Goal: Transaction & Acquisition: Subscribe to service/newsletter

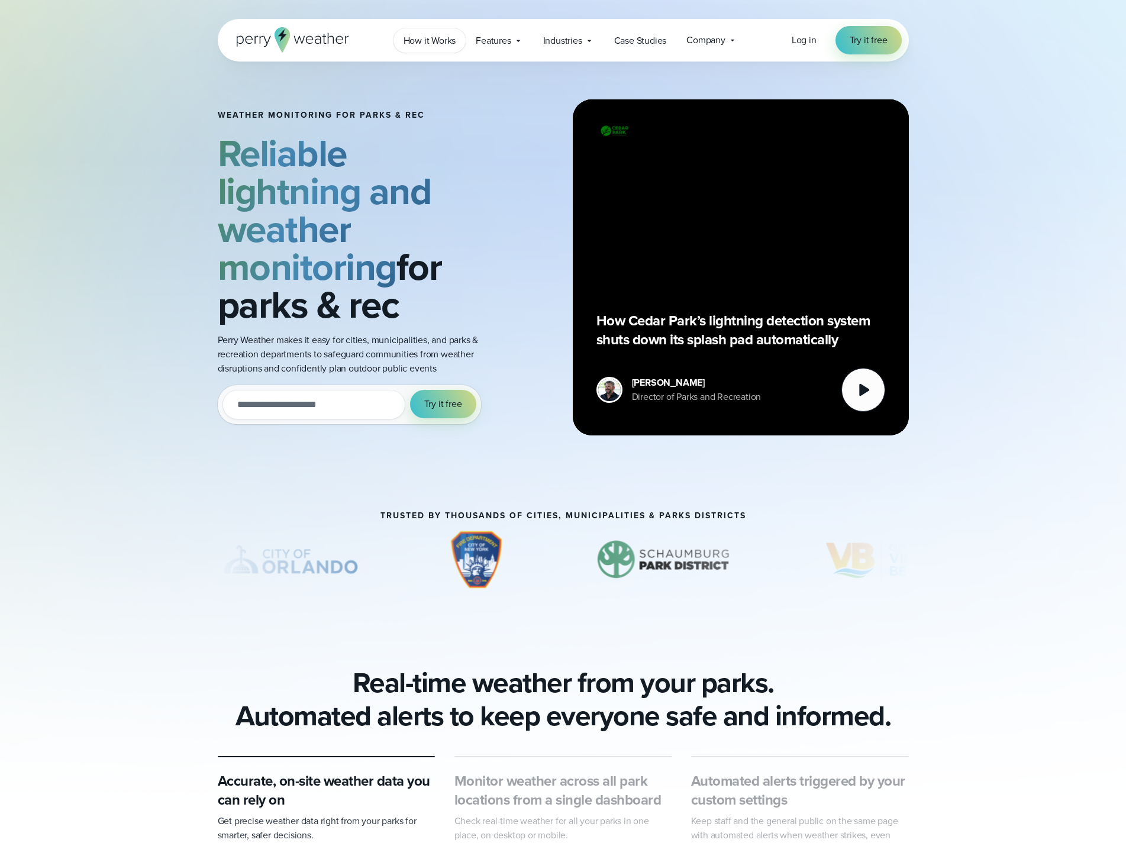
click at [438, 41] on span "How it Works" at bounding box center [430, 41] width 53 height 14
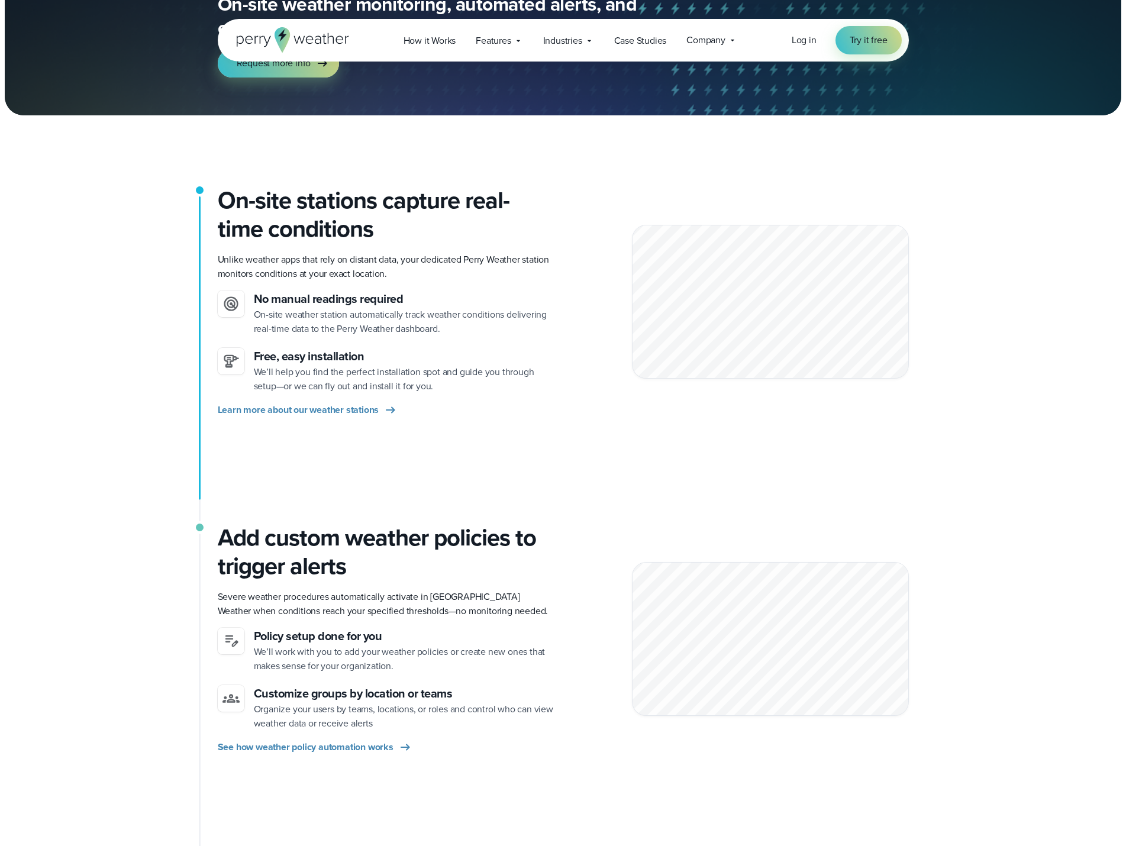
scroll to position [178, 0]
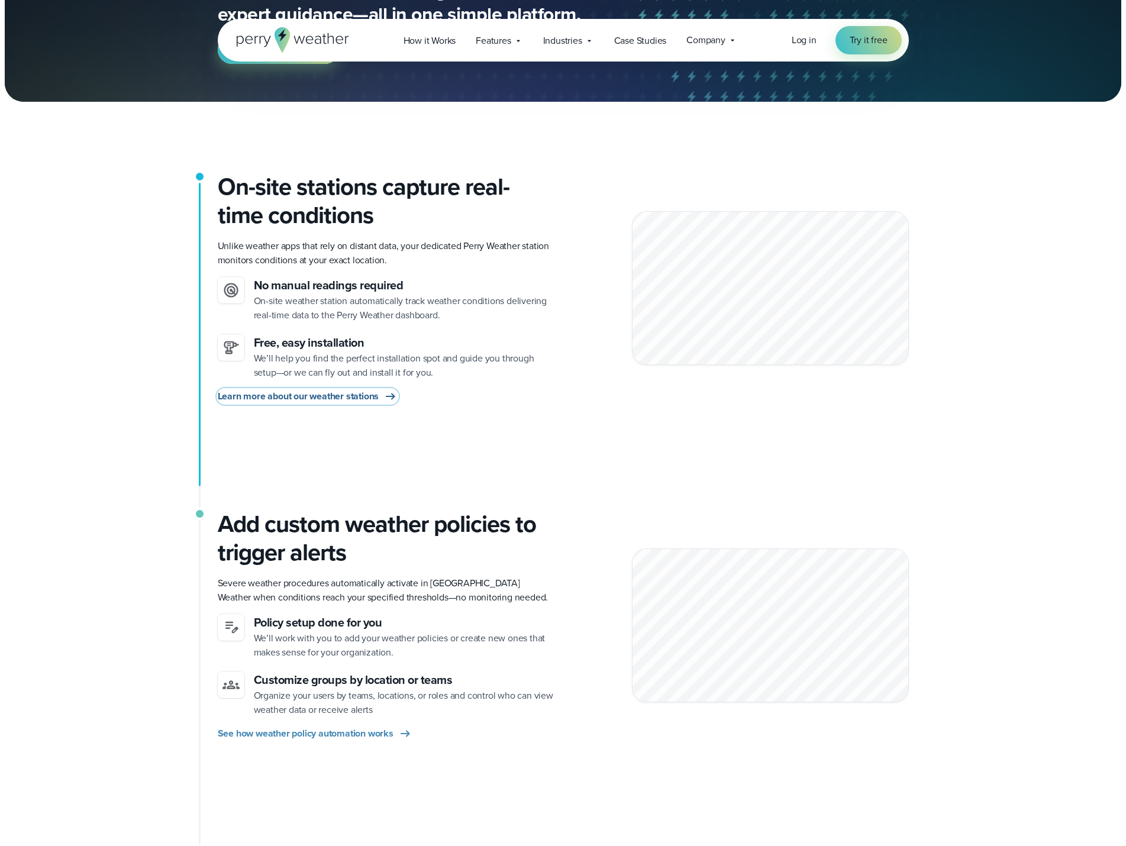
click at [275, 395] on span "Learn more about our weather stations" at bounding box center [299, 396] width 162 height 14
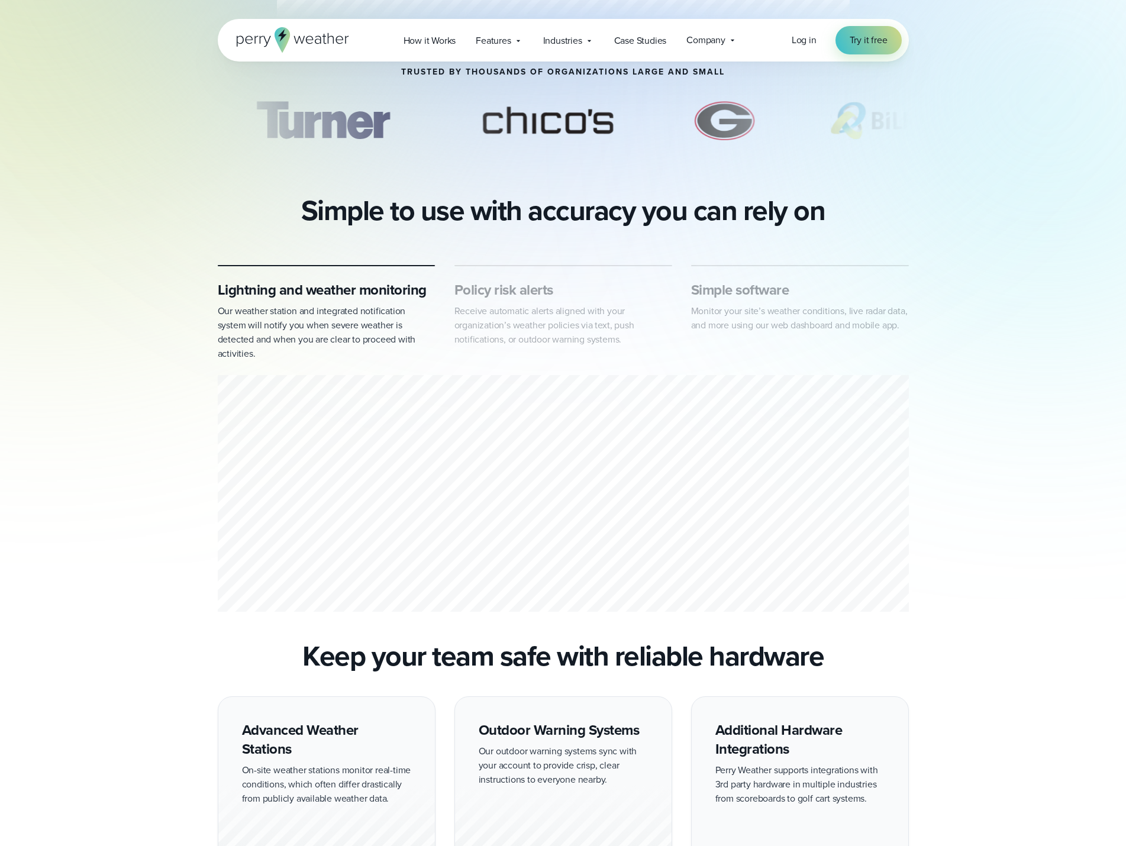
scroll to position [296, 0]
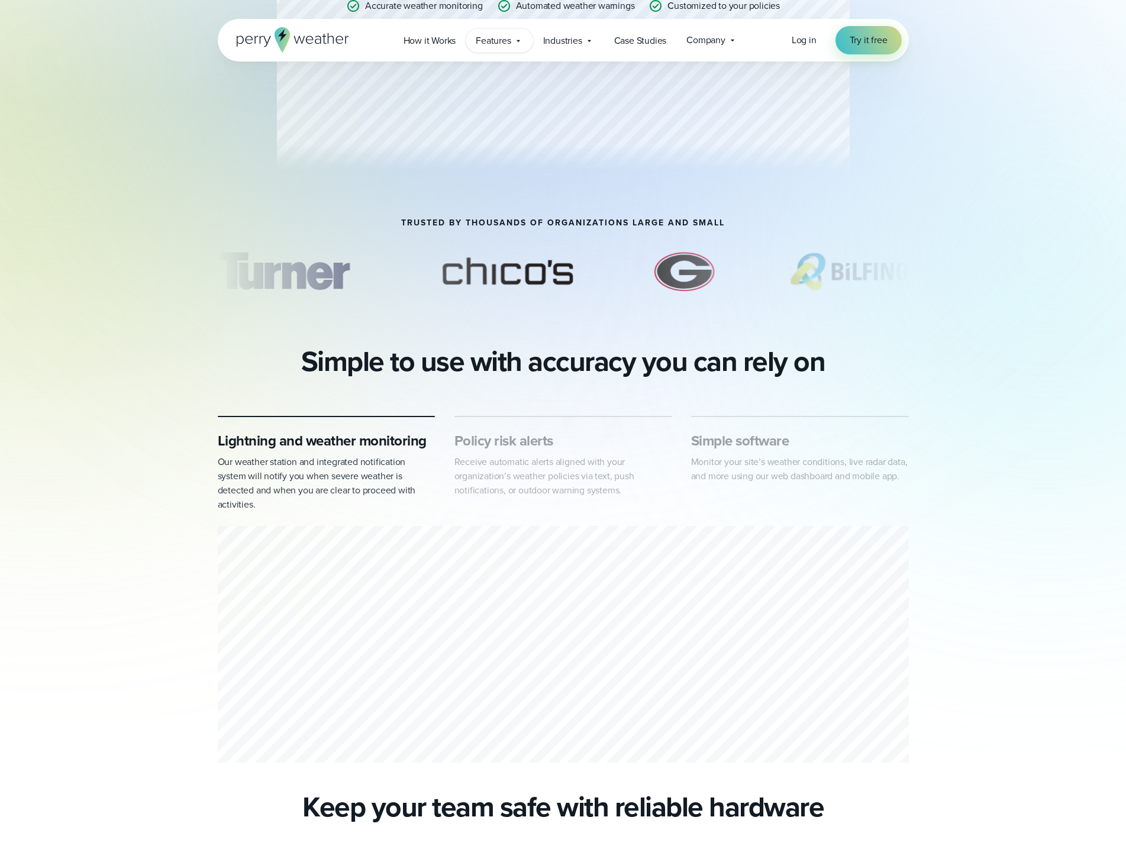
click at [515, 45] on icon at bounding box center [518, 40] width 9 height 9
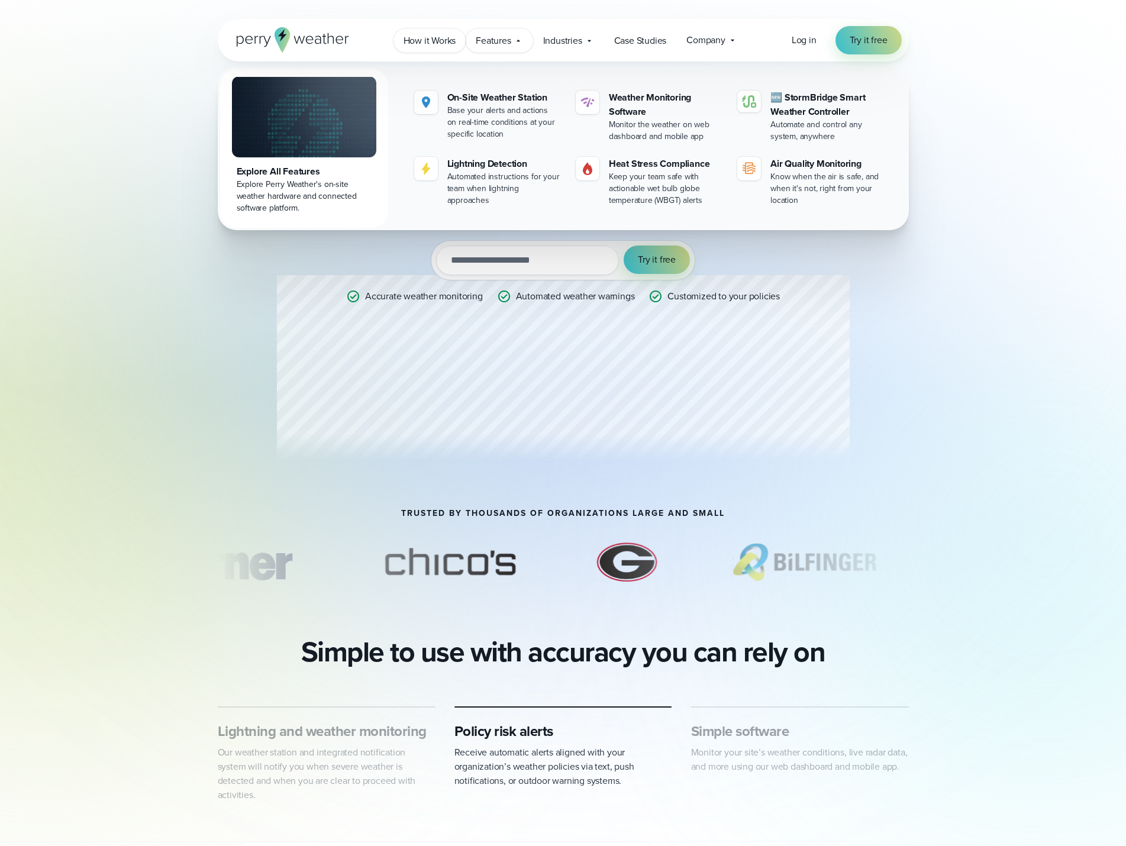
scroll to position [0, 0]
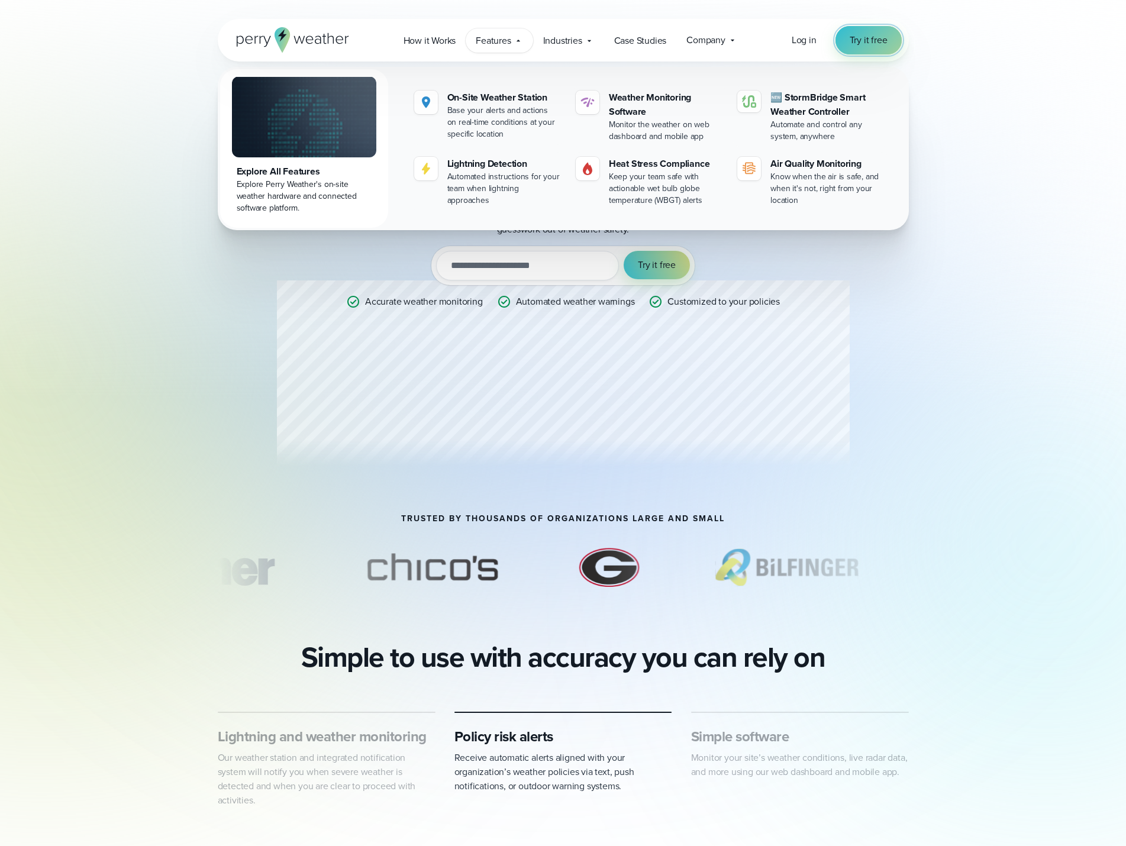
click at [854, 41] on span "Try it free" at bounding box center [869, 40] width 38 height 14
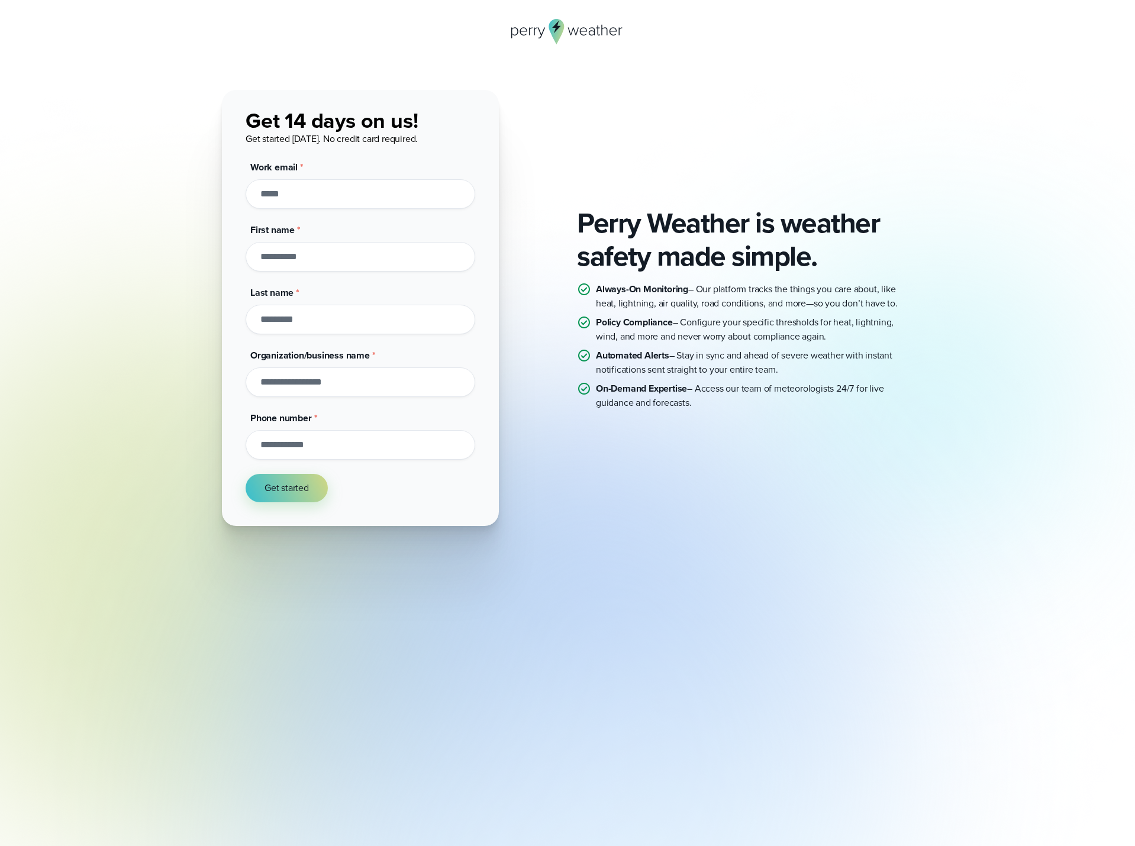
click at [407, 204] on input "Work email *" at bounding box center [361, 194] width 230 height 30
